Goal: Navigation & Orientation: Understand site structure

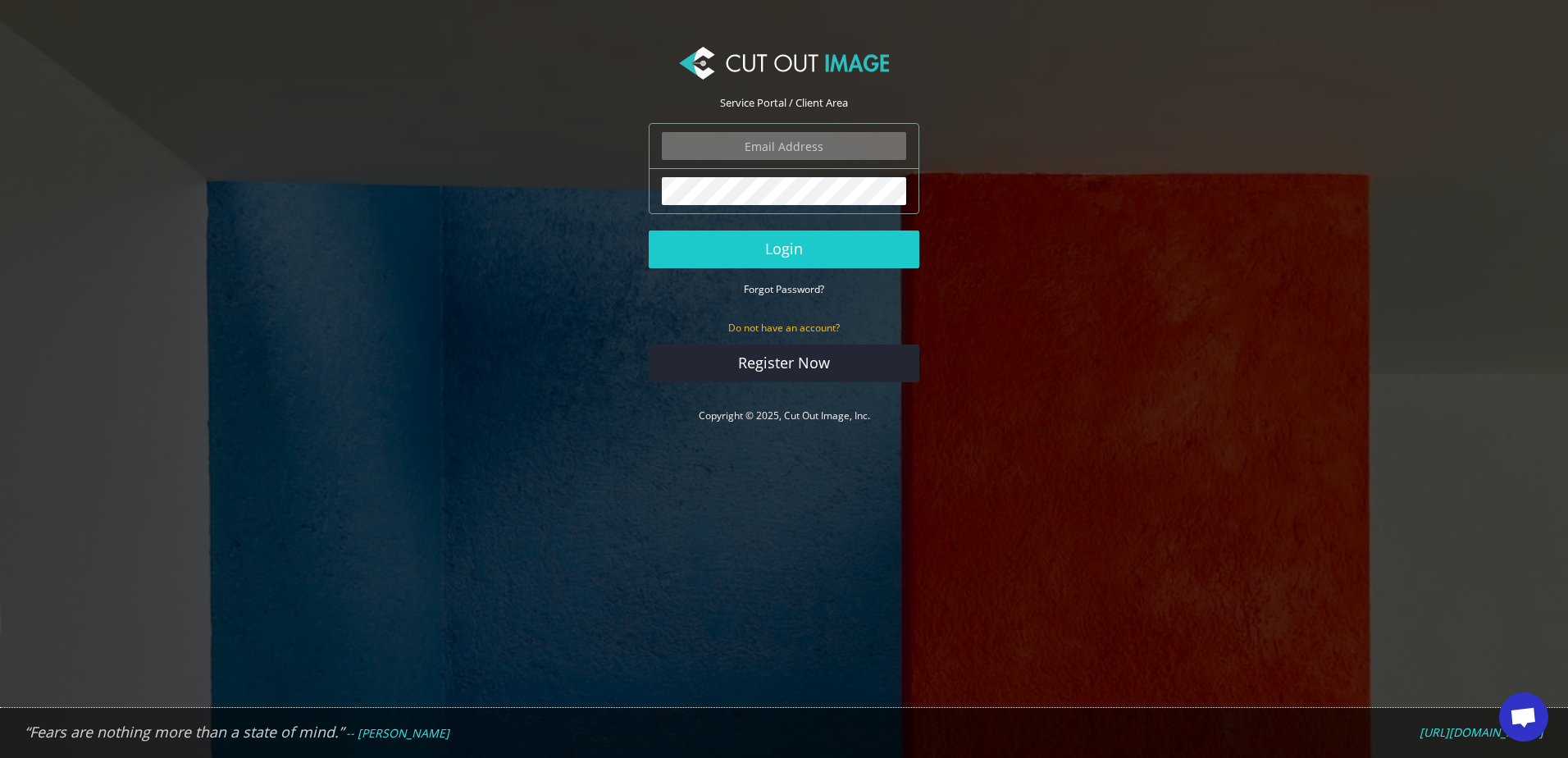
type input "pim.vanvugt@qlfbrands.com"
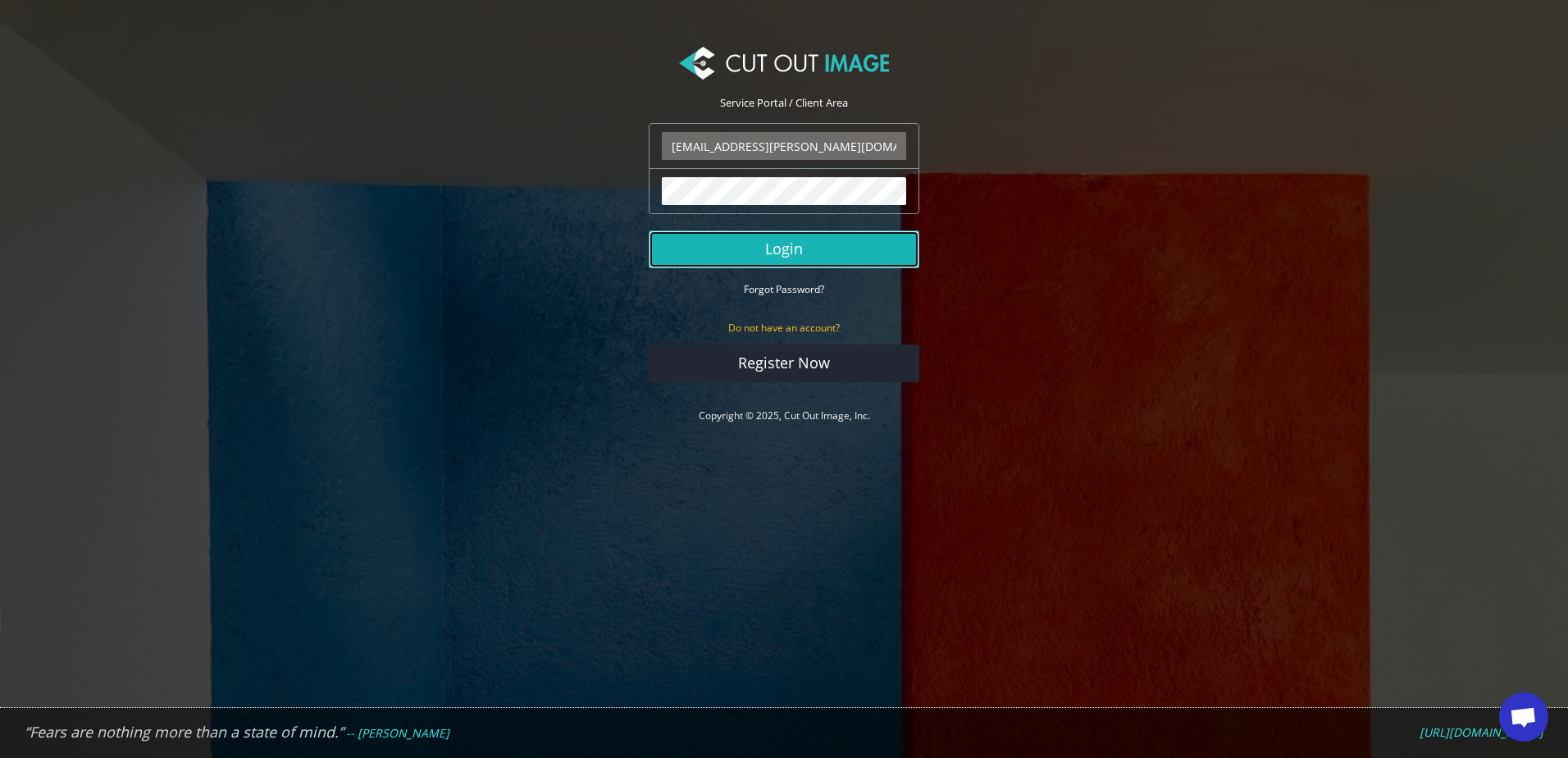
click at [820, 251] on button "Login" at bounding box center [784, 249] width 271 height 38
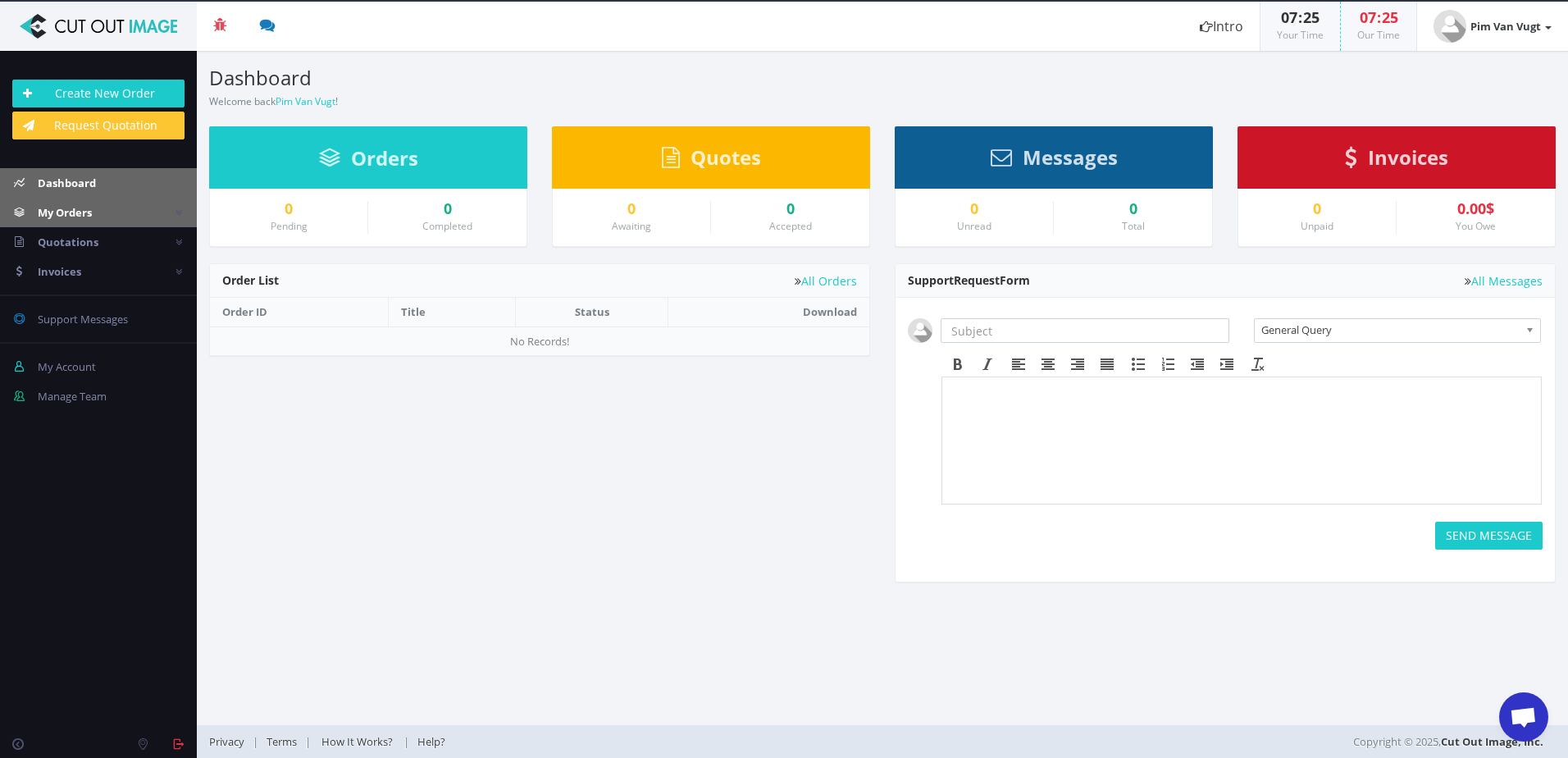
click at [87, 220] on link "My Orders" at bounding box center [99, 213] width 197 height 30
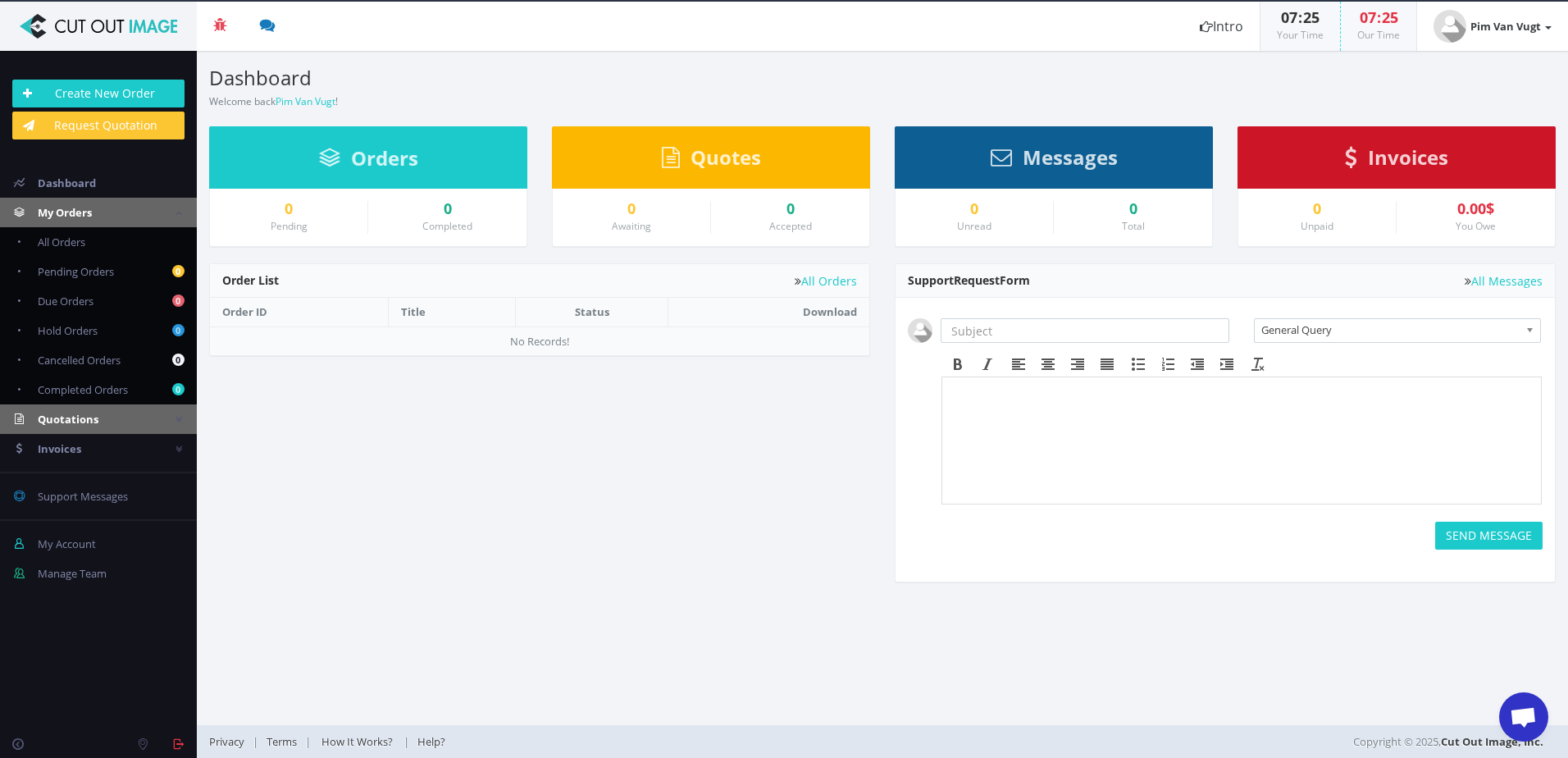
click at [88, 420] on span "Quotations" at bounding box center [68, 419] width 60 height 15
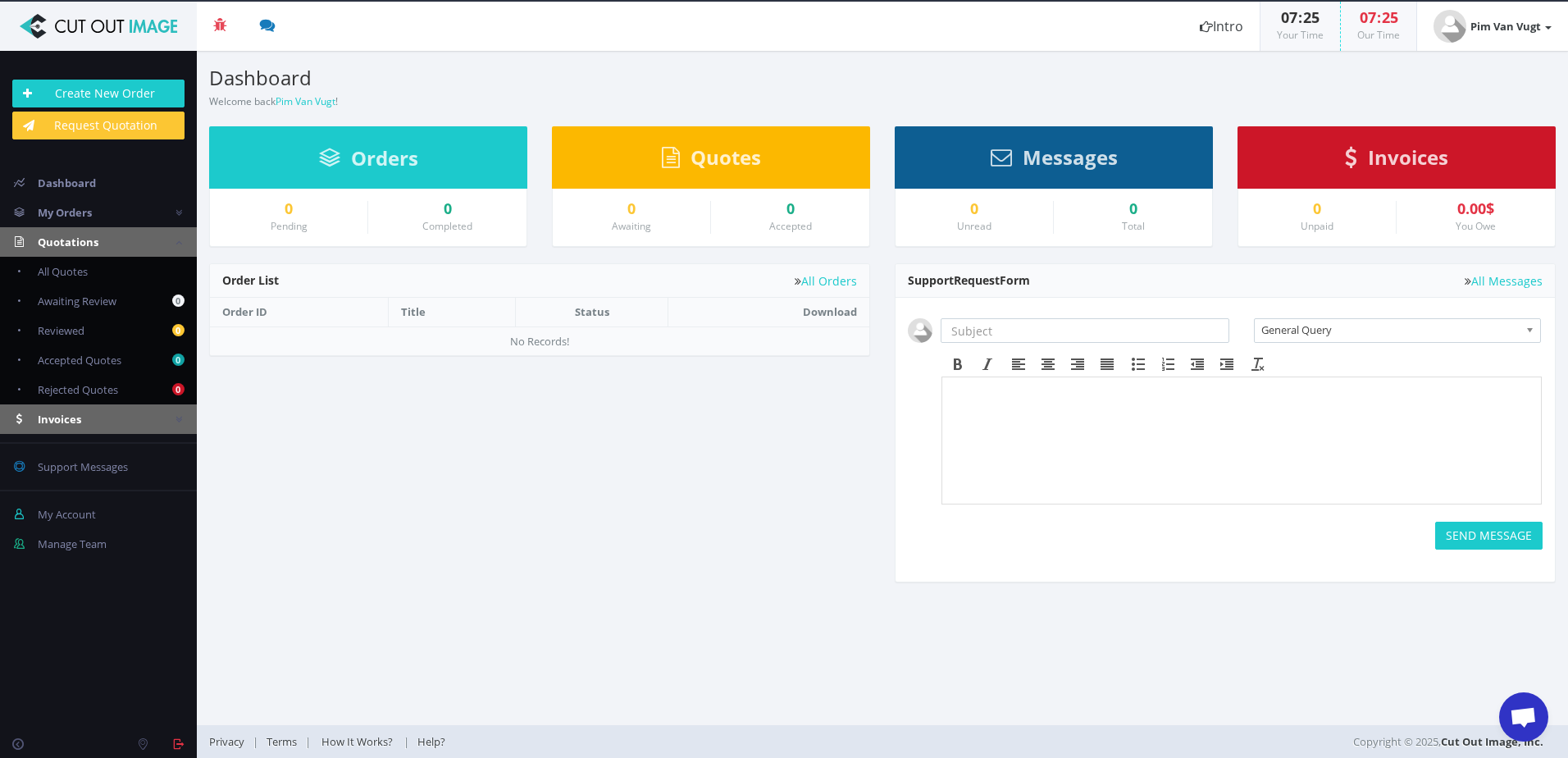
click at [98, 415] on link "Invoices" at bounding box center [99, 419] width 197 height 30
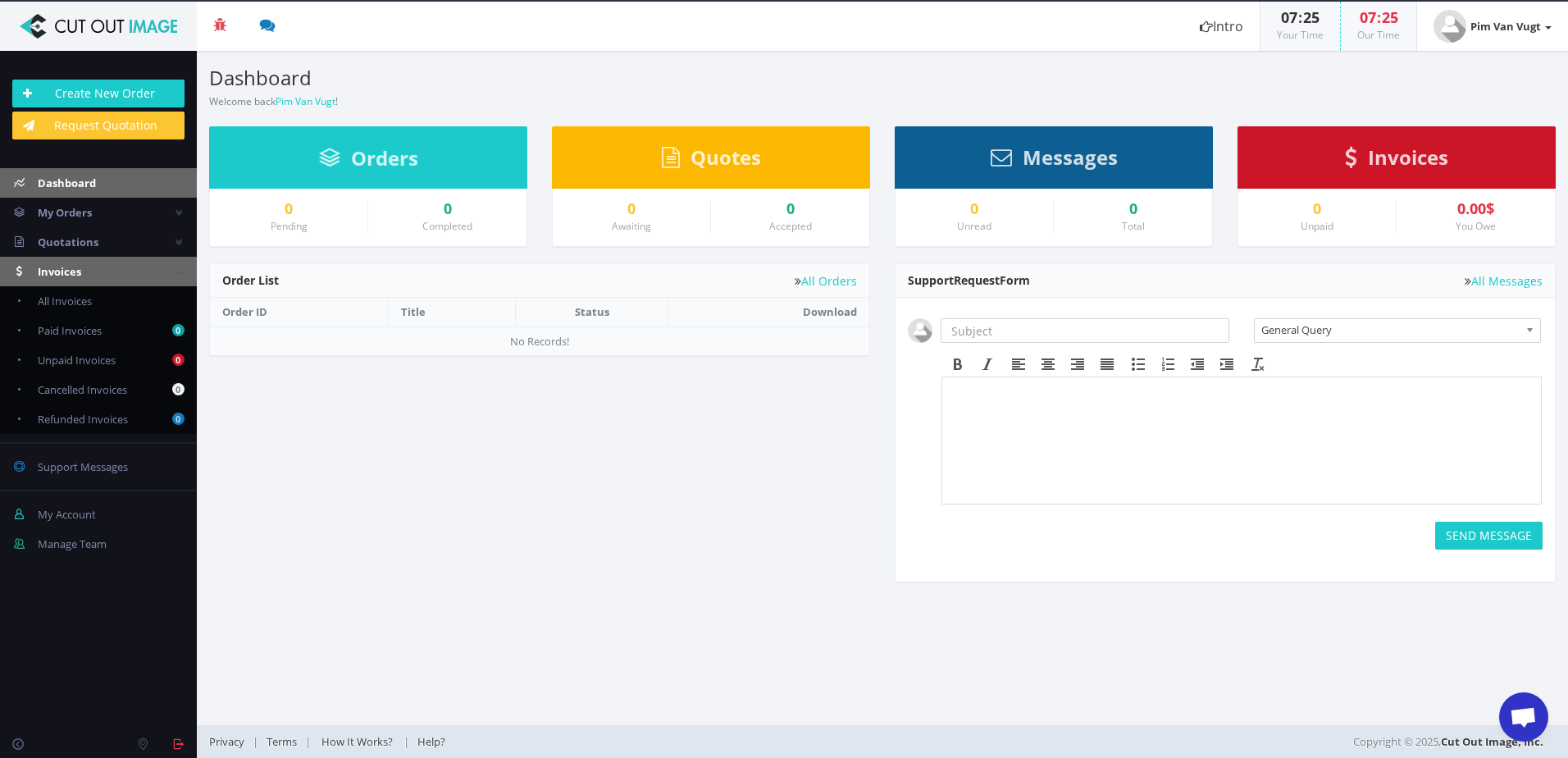
click at [94, 190] on span "Dashboard" at bounding box center [67, 183] width 59 height 15
